Goal: Information Seeking & Learning: Learn about a topic

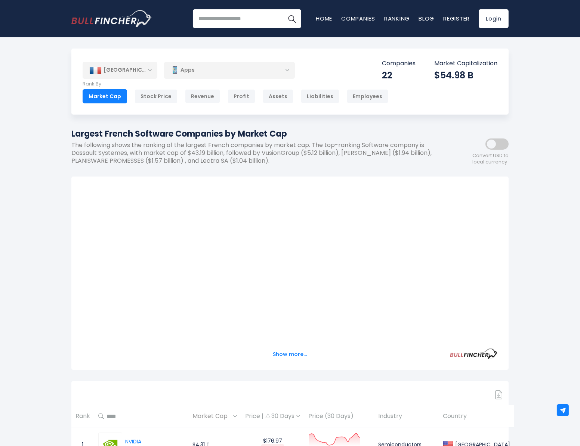
drag, startPoint x: 129, startPoint y: 136, endPoint x: 285, endPoint y: 139, distance: 156.6
click at [265, 136] on h1 "Largest French Software Companies by Market Cap" at bounding box center [256, 134] width 370 height 12
click at [308, 151] on p "The following shows the ranking of the largest French companies by market cap. …" at bounding box center [256, 153] width 370 height 23
drag, startPoint x: 94, startPoint y: 146, endPoint x: 381, endPoint y: 145, distance: 287.7
click at [381, 145] on p "The following shows the ranking of the largest French companies by market cap. …" at bounding box center [256, 153] width 370 height 23
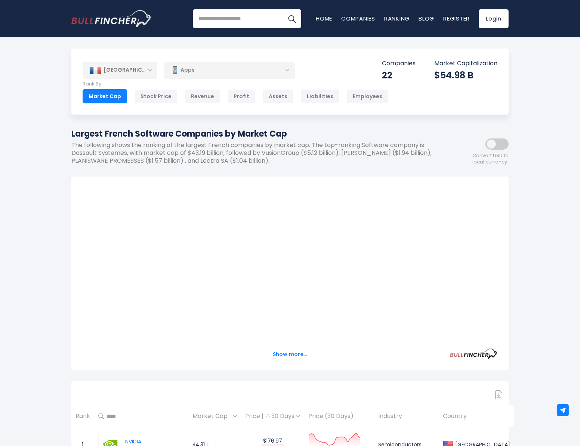
drag, startPoint x: 288, startPoint y: 158, endPoint x: 196, endPoint y: 152, distance: 91.7
click at [288, 158] on p "The following shows the ranking of the largest French companies by market cap. …" at bounding box center [256, 153] width 370 height 23
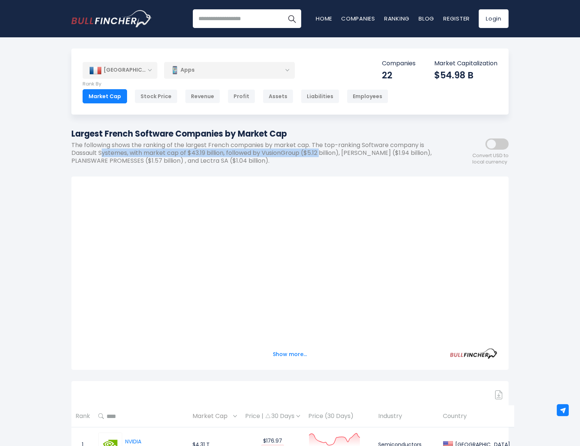
drag, startPoint x: 103, startPoint y: 149, endPoint x: 323, endPoint y: 157, distance: 219.8
click at [323, 156] on p "The following shows the ranking of the largest French companies by market cap. …" at bounding box center [256, 153] width 370 height 23
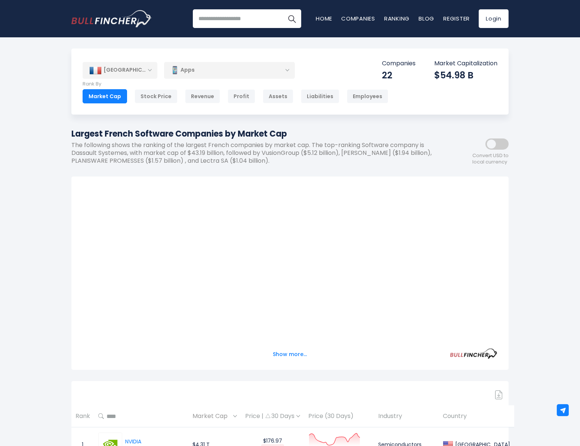
click at [321, 161] on p "The following shows the ranking of the largest French companies by market cap. …" at bounding box center [256, 153] width 370 height 23
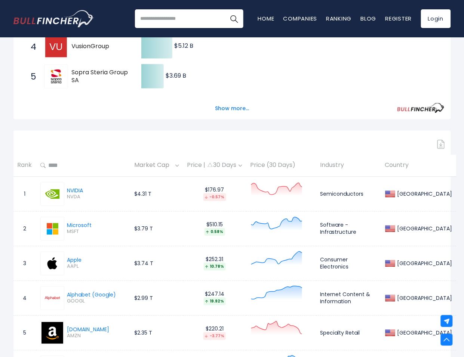
scroll to position [239, 0]
